Goal: Information Seeking & Learning: Learn about a topic

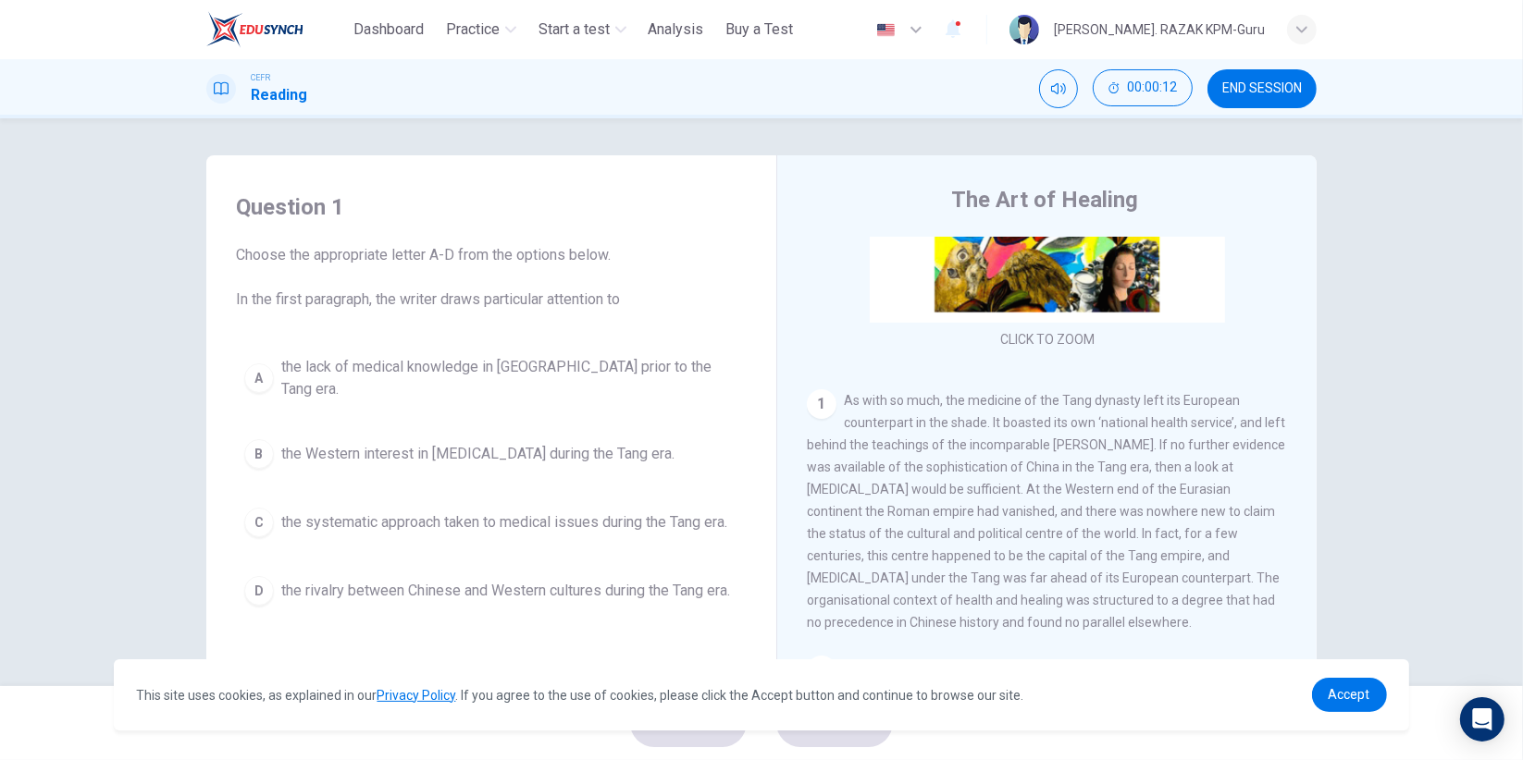
scroll to position [252, 0]
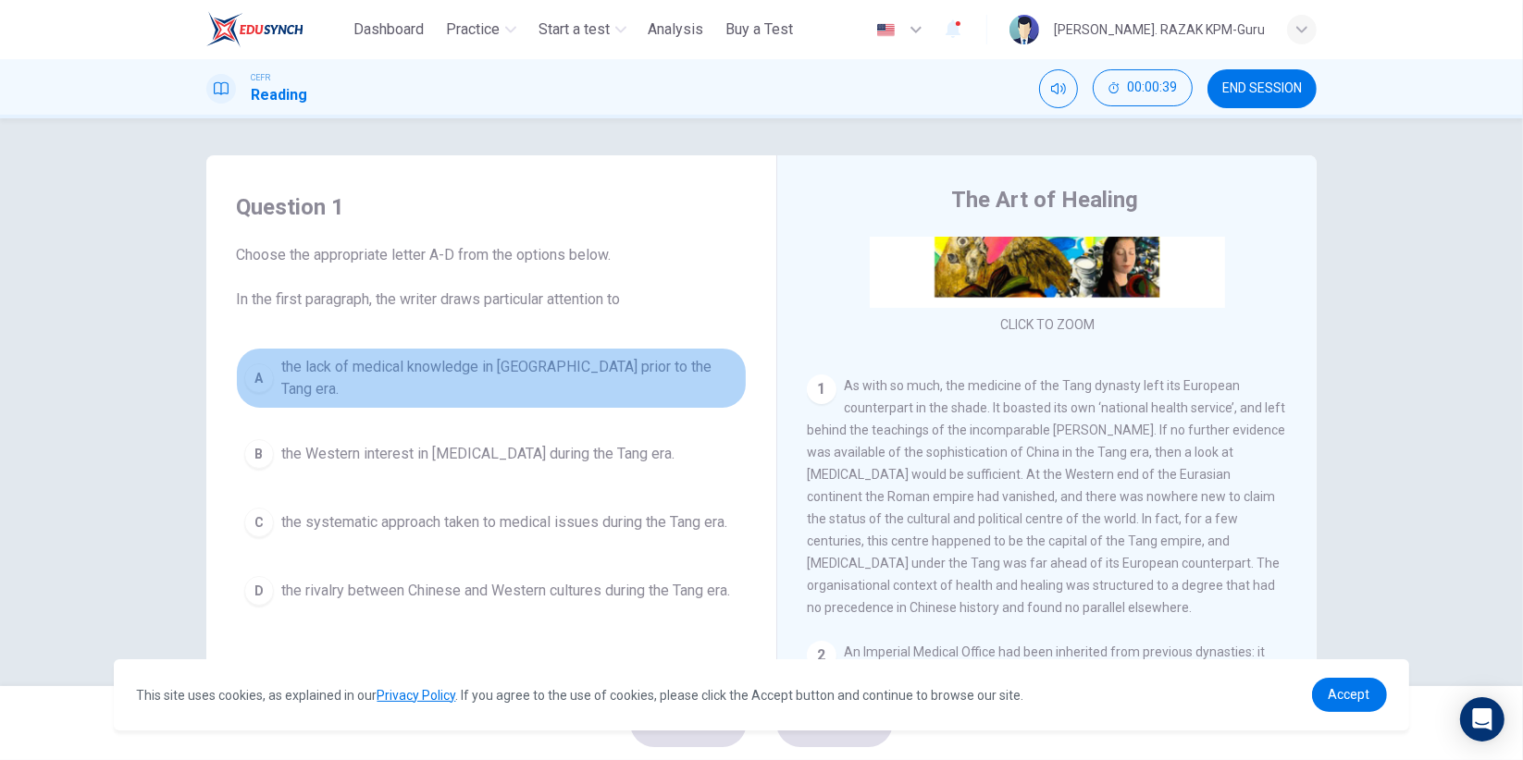
click at [260, 373] on div "A" at bounding box center [259, 379] width 30 height 30
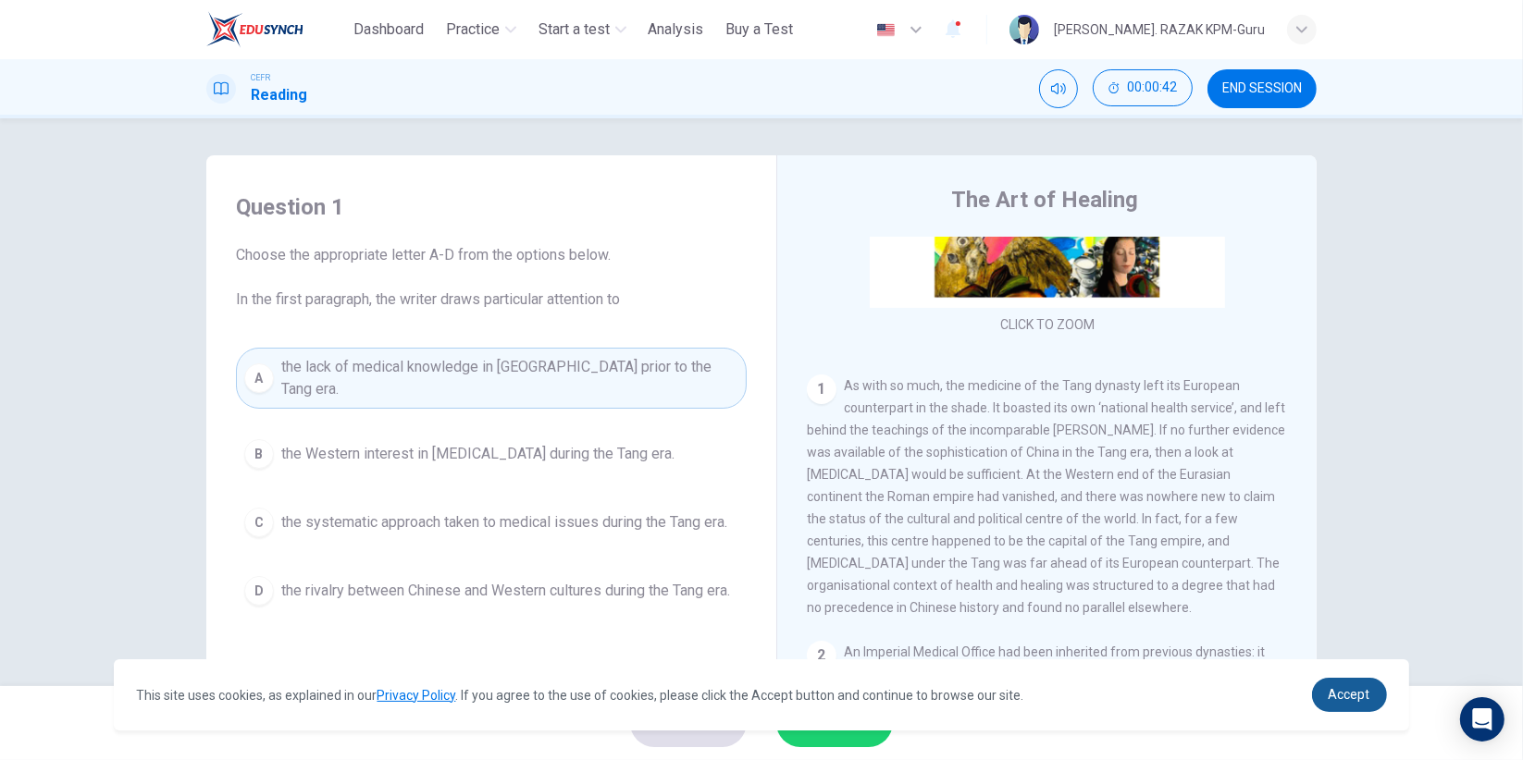
click at [1351, 710] on link "Accept" at bounding box center [1349, 695] width 75 height 34
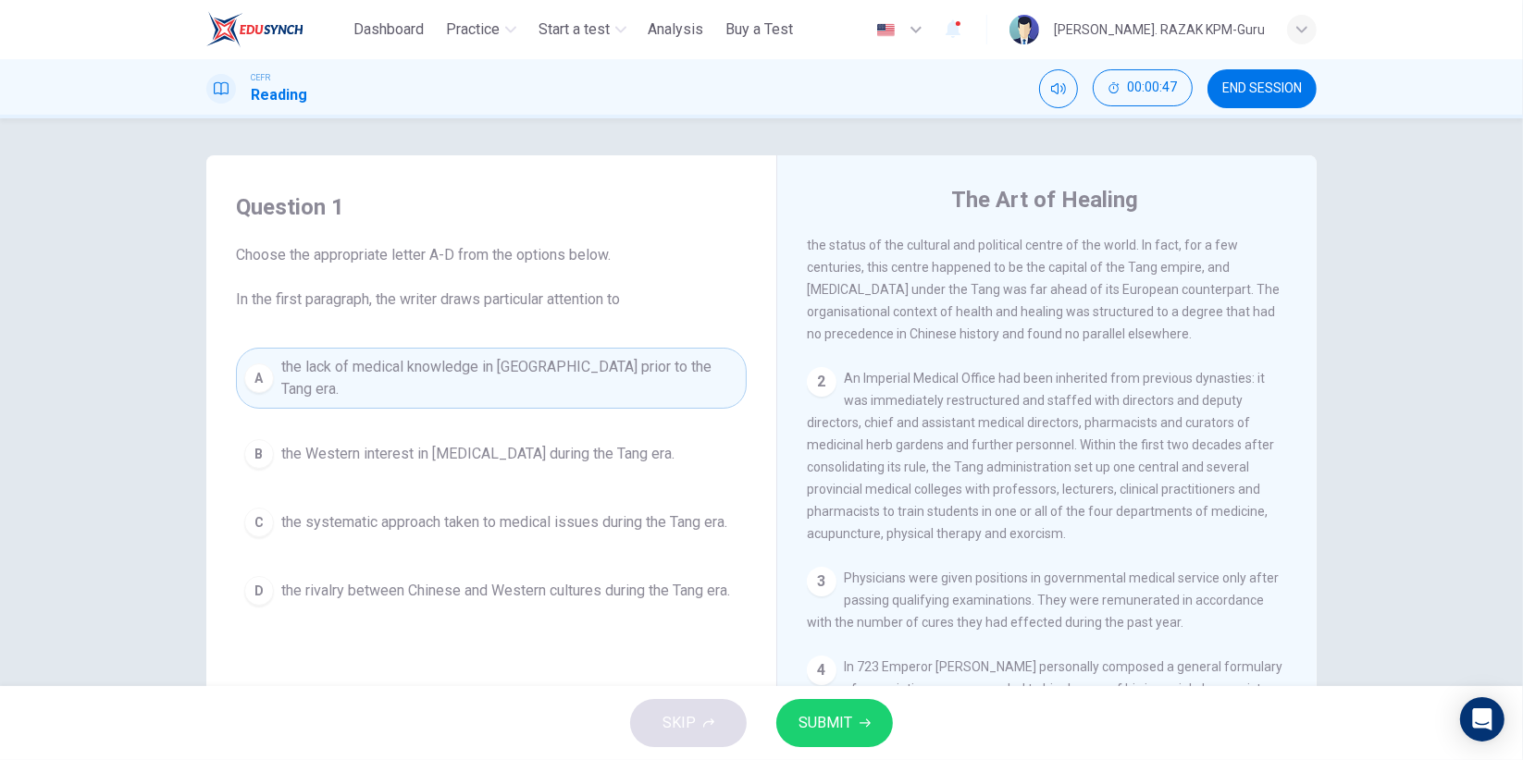
scroll to position [592, 0]
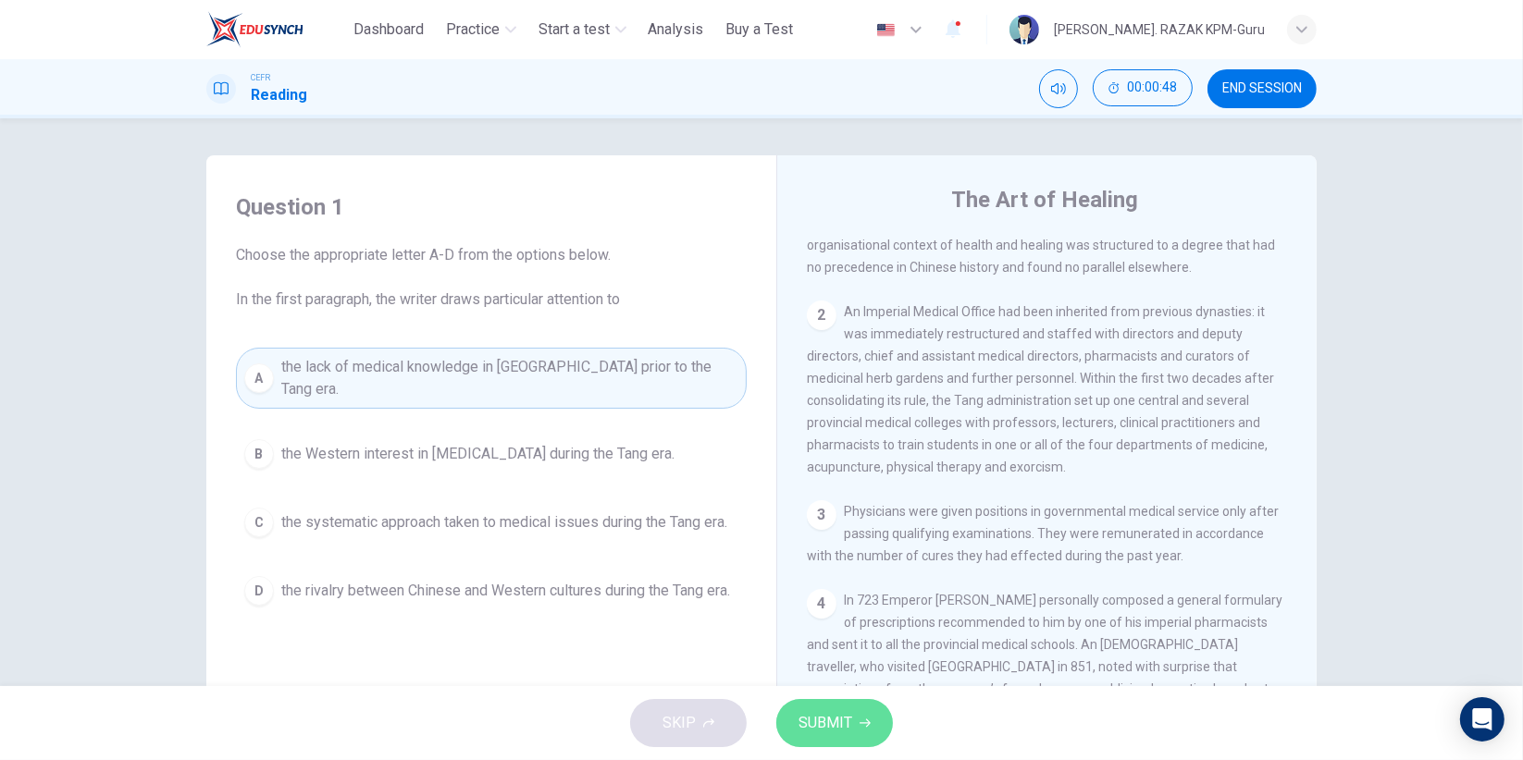
click at [846, 735] on span "SUBMIT" at bounding box center [825, 723] width 54 height 26
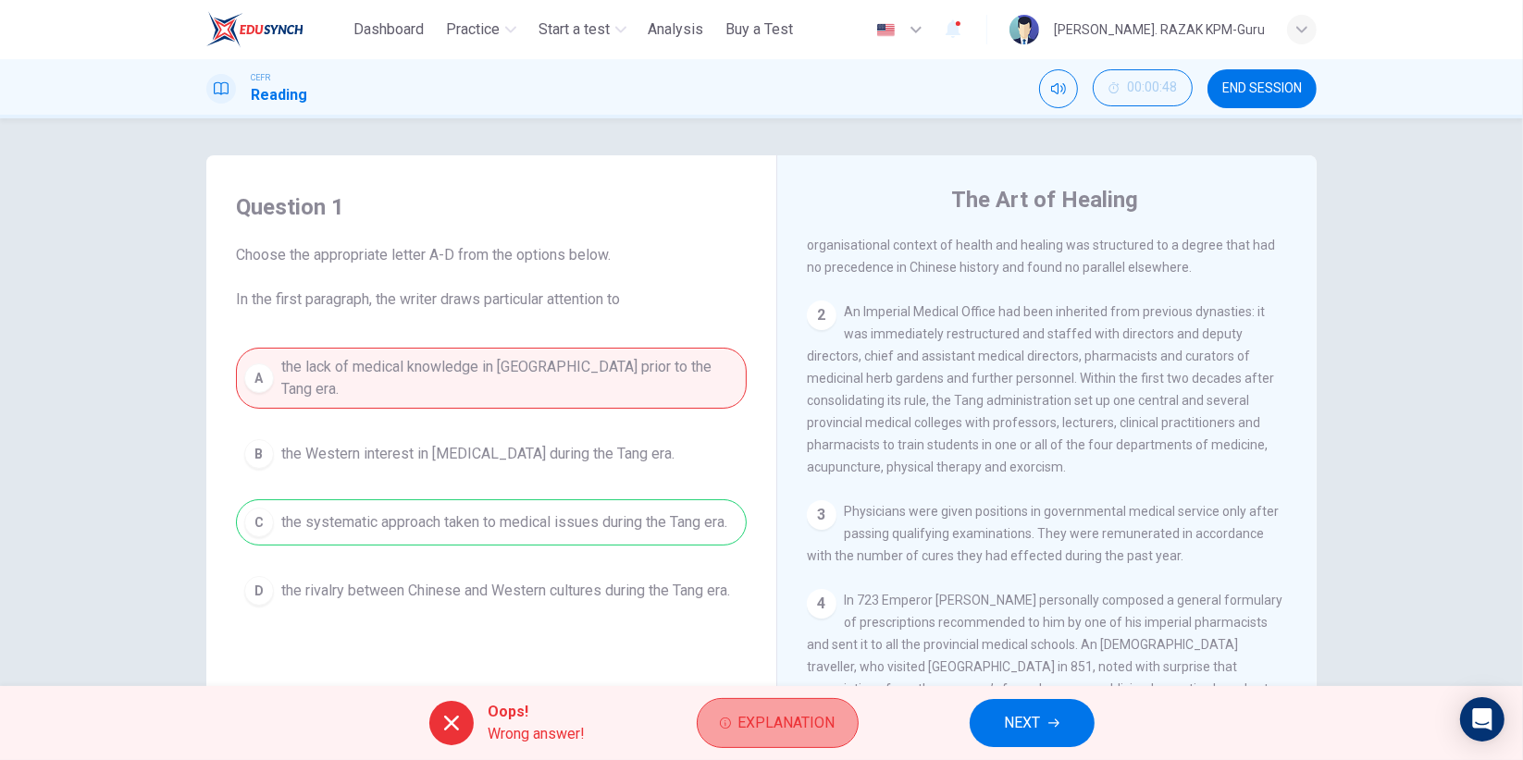
click at [758, 732] on span "Explanation" at bounding box center [786, 723] width 97 height 26
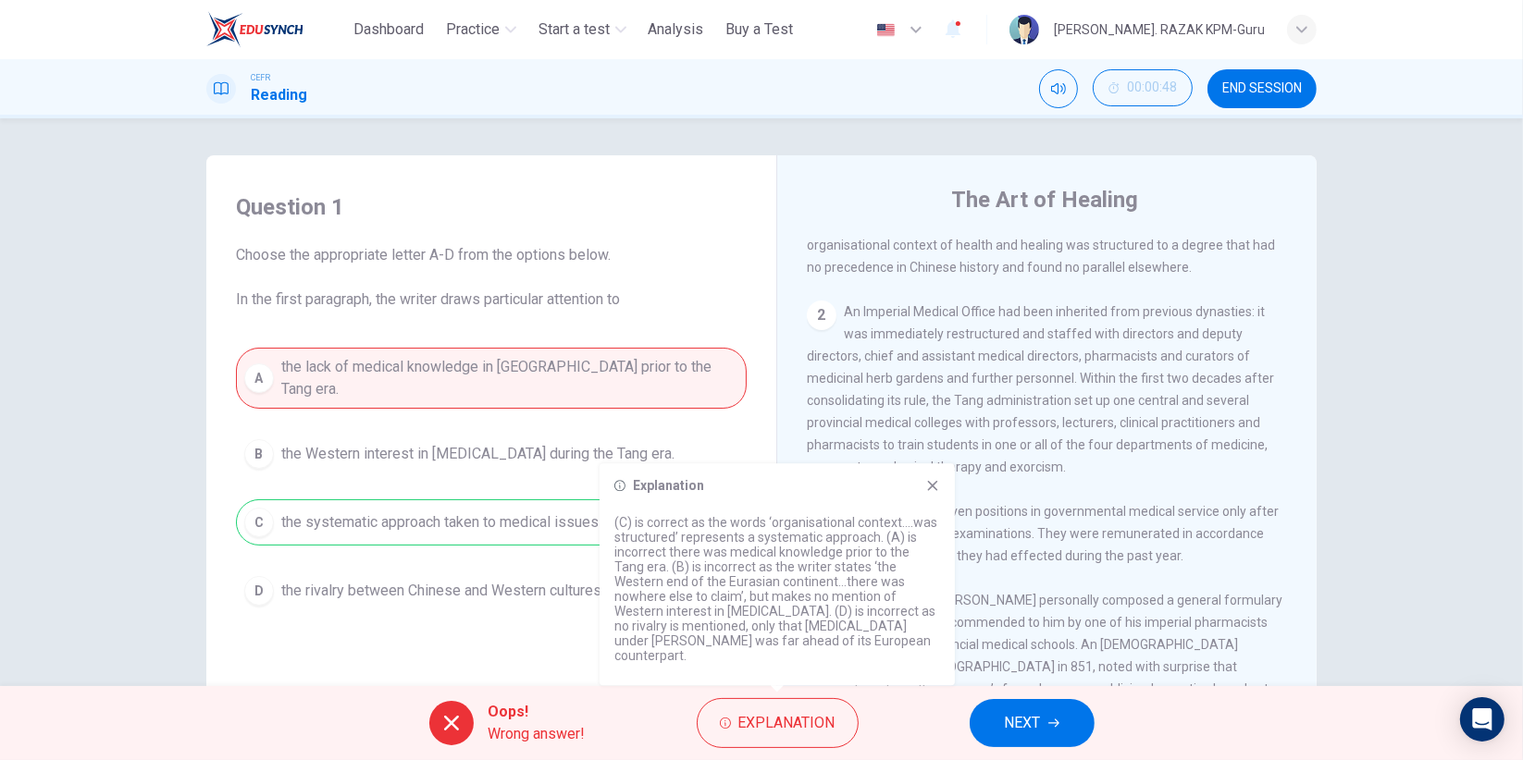
click at [927, 493] on icon at bounding box center [932, 485] width 15 height 15
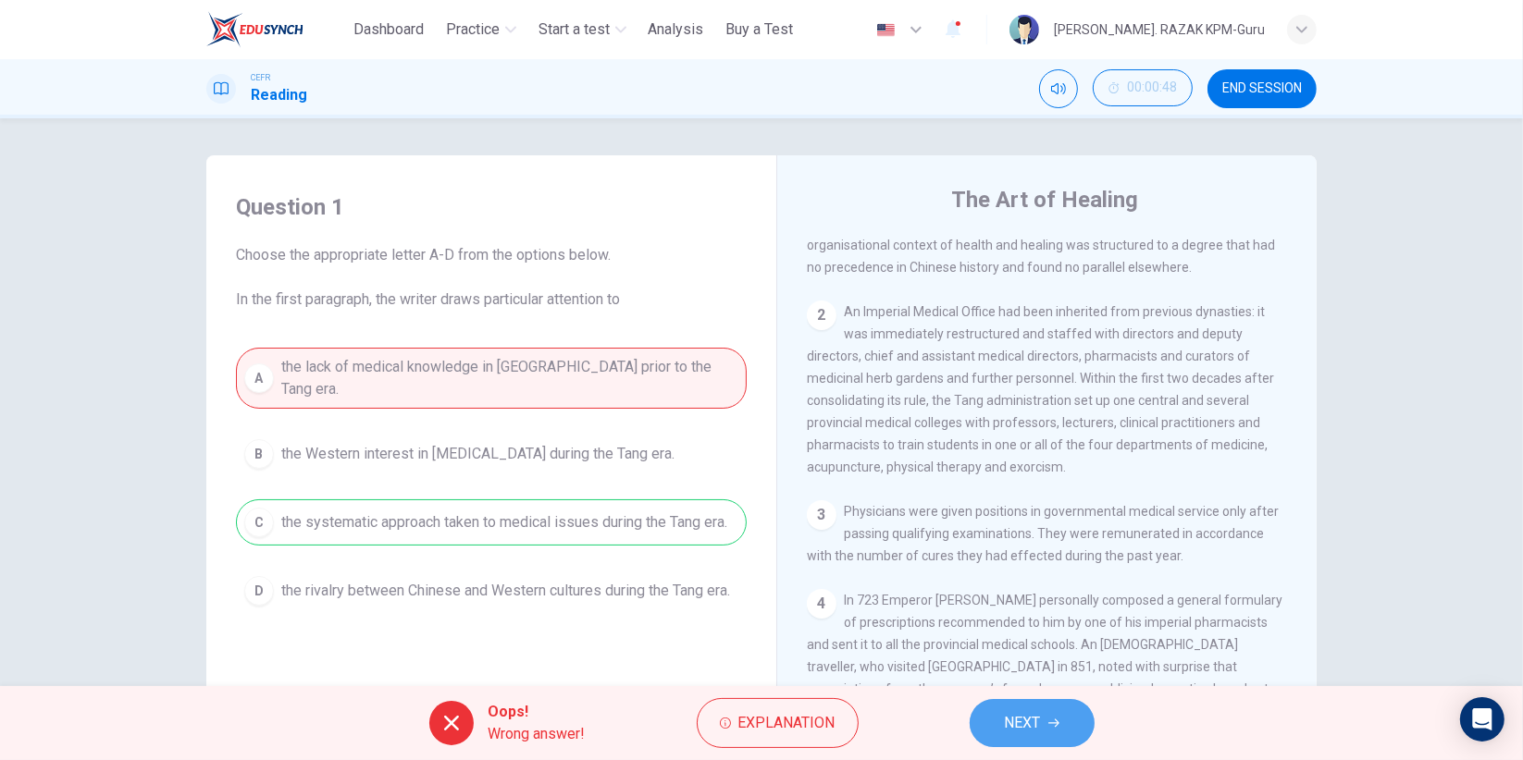
click at [1012, 722] on span "NEXT" at bounding box center [1023, 723] width 36 height 26
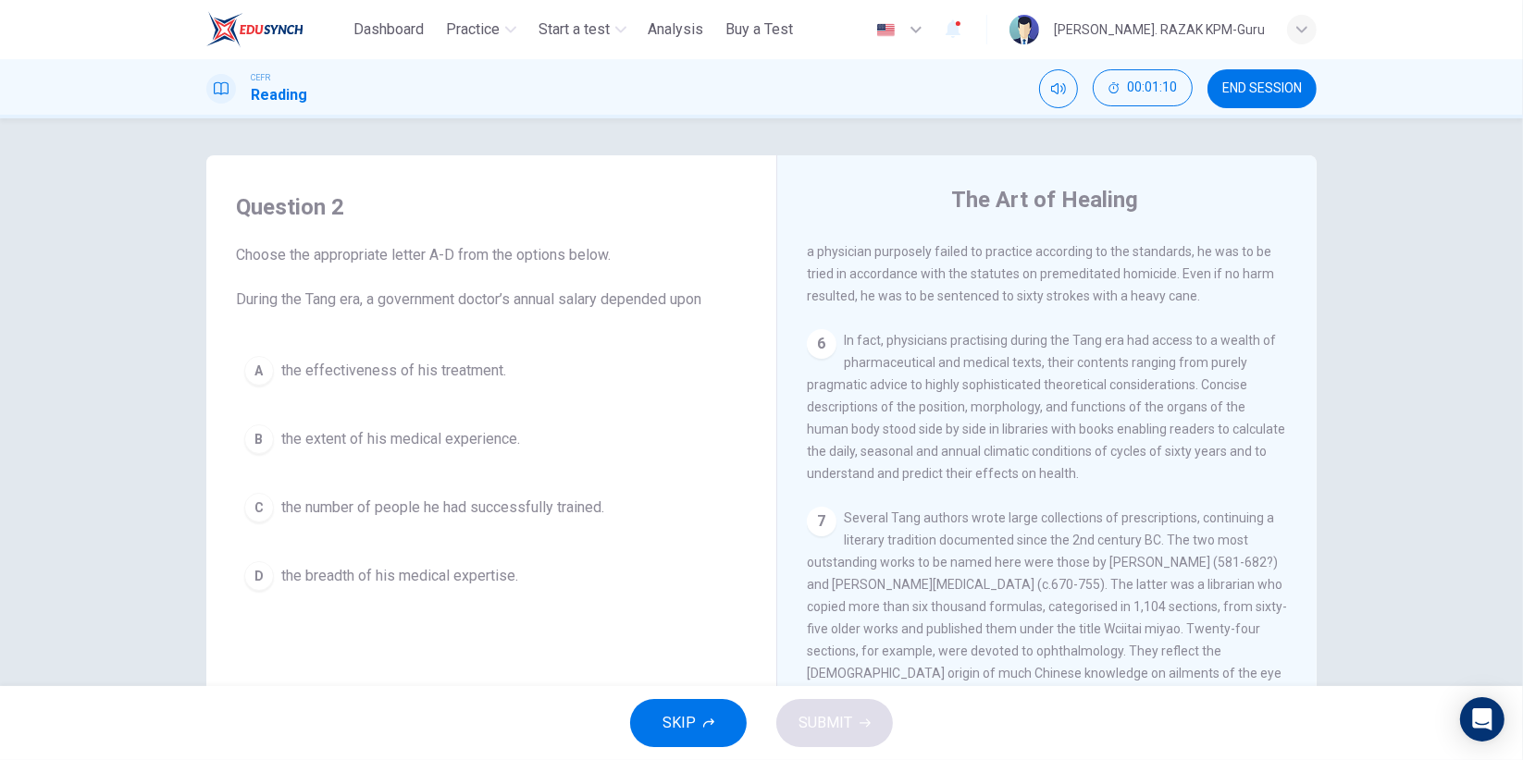
scroll to position [1263, 0]
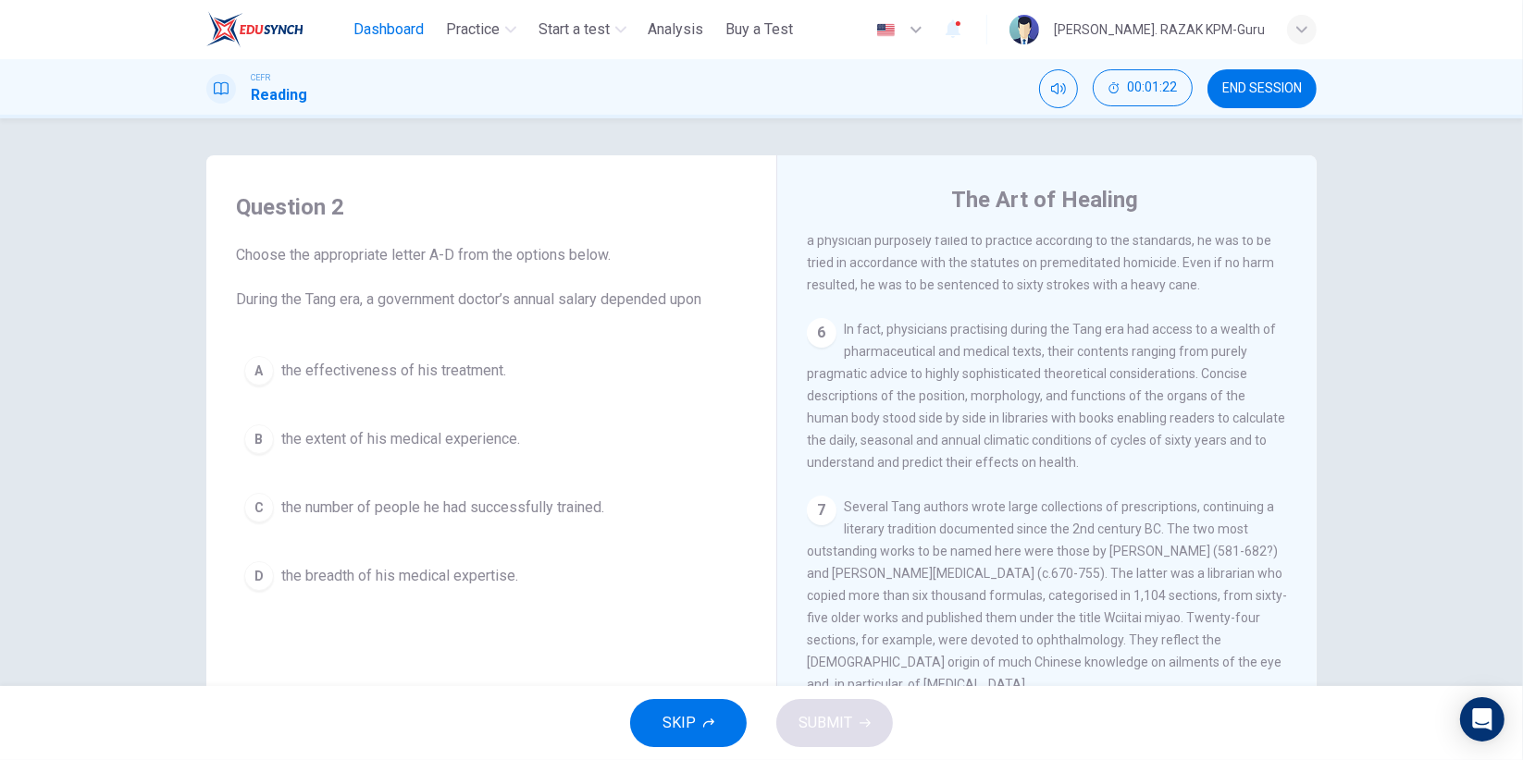
click at [372, 30] on span "Dashboard" at bounding box center [388, 30] width 70 height 22
